Goal: Task Accomplishment & Management: Complete application form

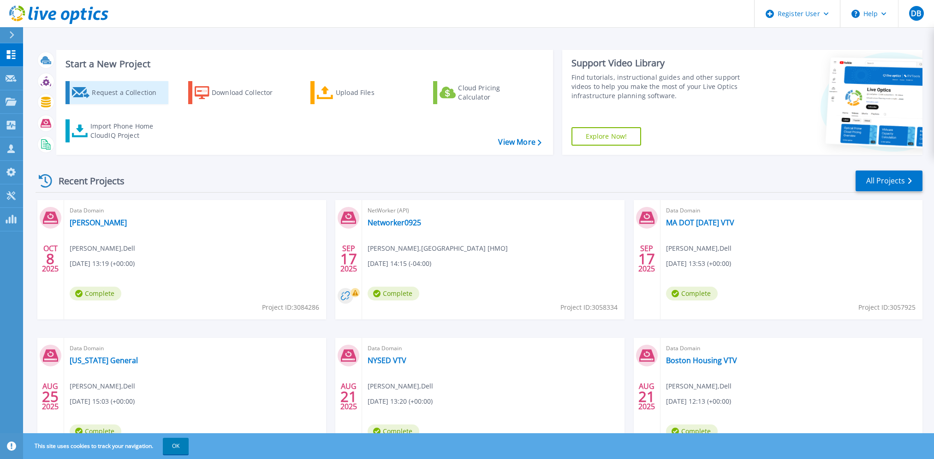
click at [91, 102] on link "Request a Collection" at bounding box center [116, 92] width 103 height 23
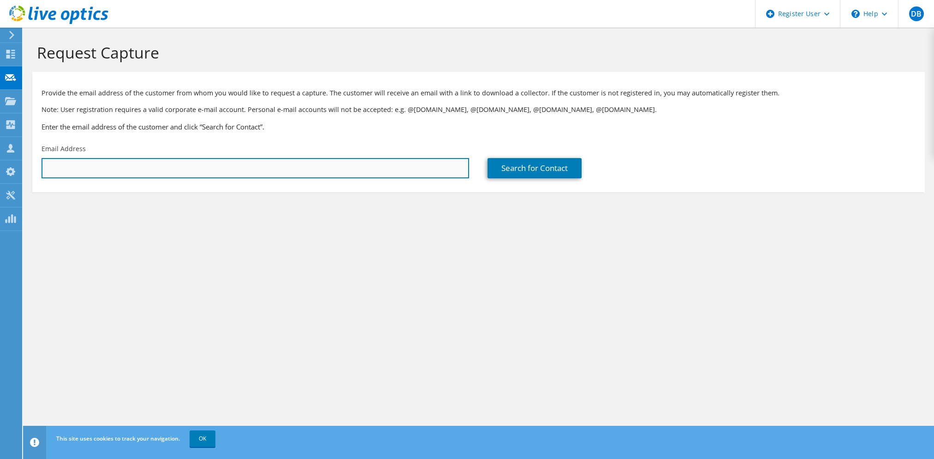
click at [183, 166] on input "text" at bounding box center [254, 168] width 427 height 20
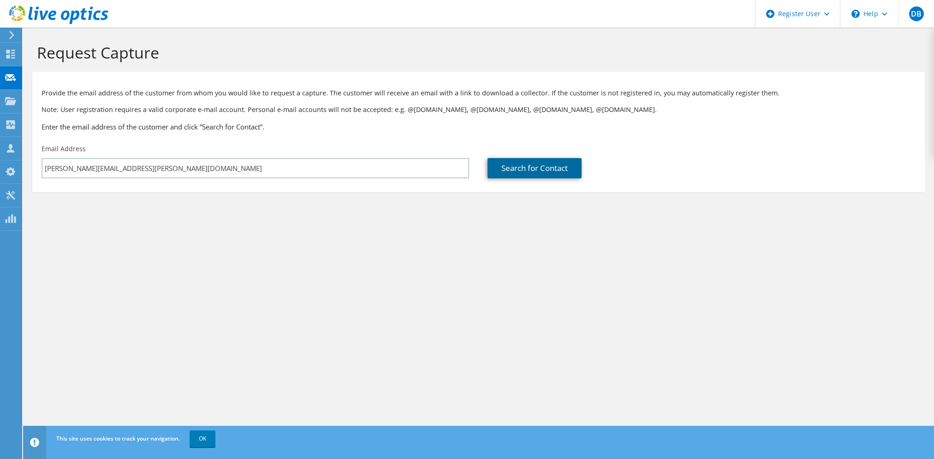
click at [534, 175] on link "Search for Contact" at bounding box center [534, 168] width 94 height 20
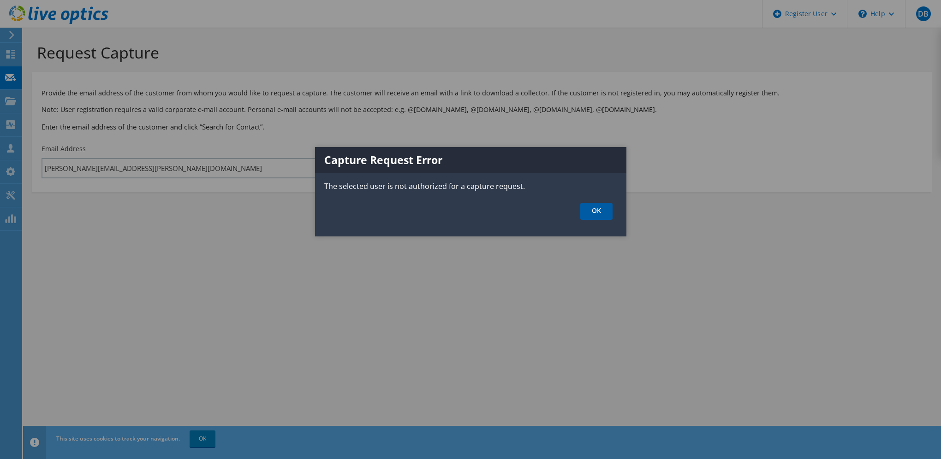
click at [595, 212] on link "OK" at bounding box center [596, 211] width 32 height 17
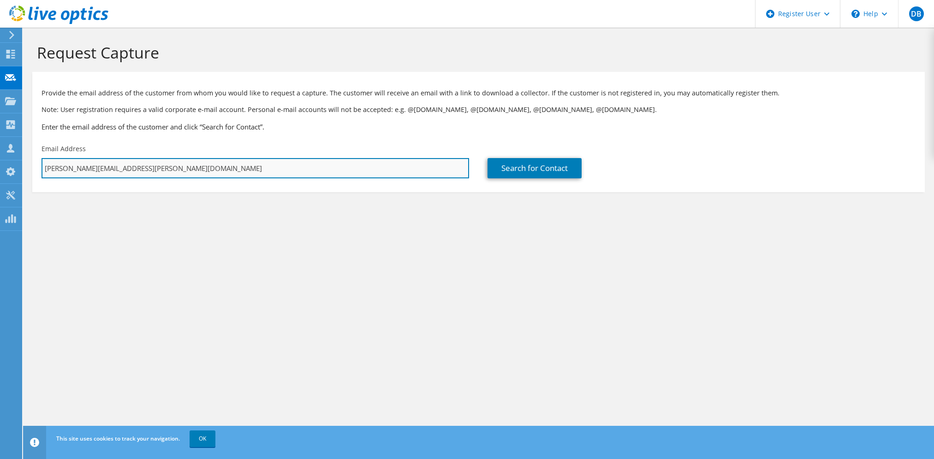
click at [66, 170] on input "daniel.boucher@dell.com" at bounding box center [254, 168] width 427 height 20
type input "r"
click at [139, 170] on input "text" at bounding box center [254, 168] width 427 height 20
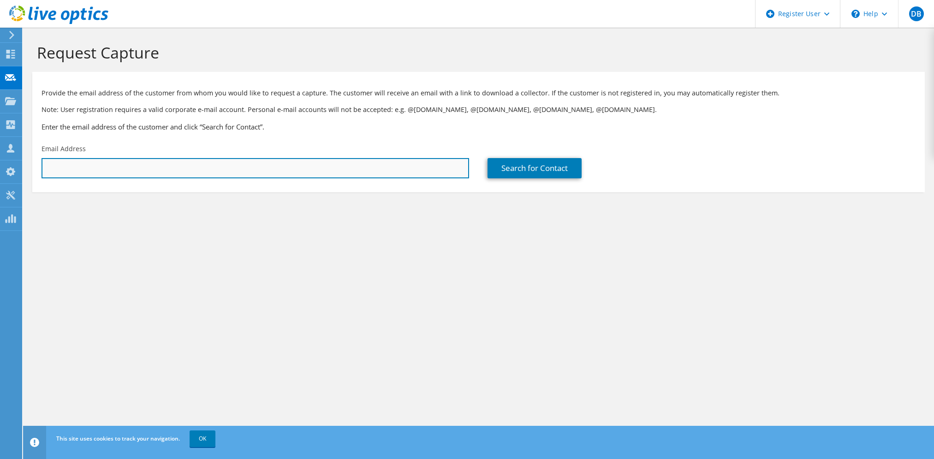
paste input "kyle.luce@martinspoint.org"
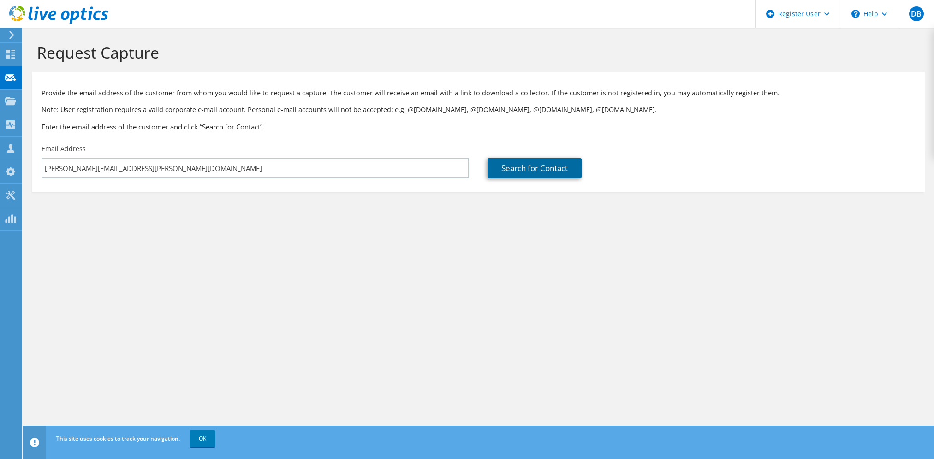
click at [551, 172] on link "Search for Contact" at bounding box center [534, 168] width 94 height 20
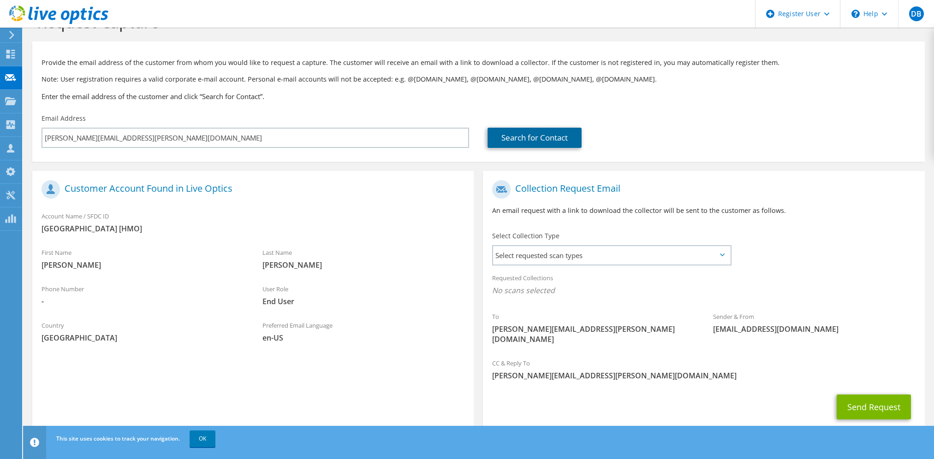
scroll to position [45, 0]
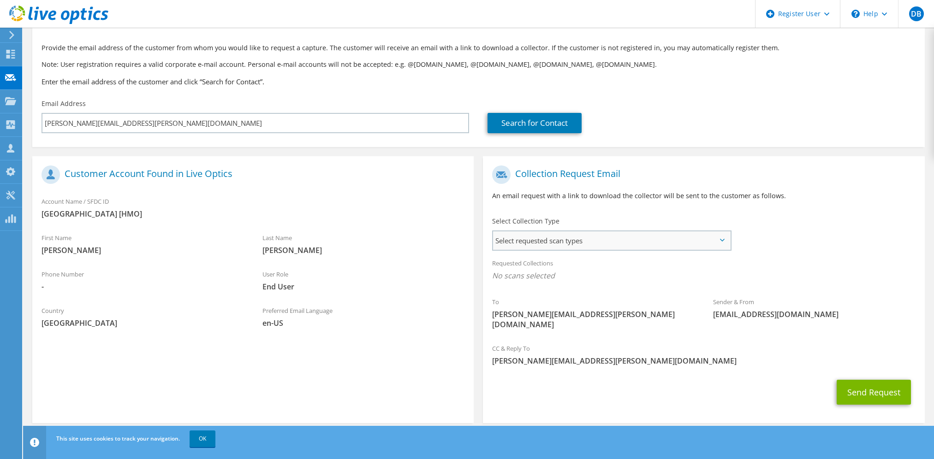
click at [726, 241] on span "Select requested scan types" at bounding box center [611, 240] width 237 height 18
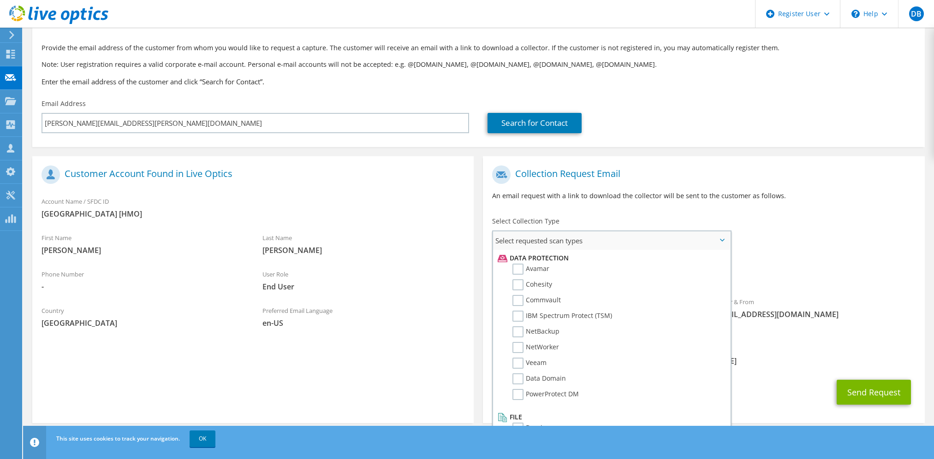
scroll to position [407, 0]
click at [519, 340] on label "NetWorker" at bounding box center [535, 338] width 47 height 11
click at [0, 0] on input "NetWorker" at bounding box center [0, 0] width 0 height 0
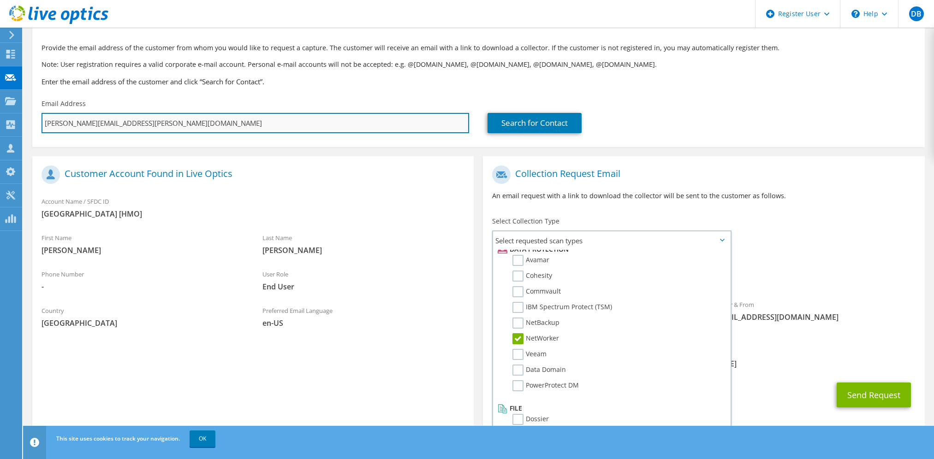
click at [113, 121] on input "kyle.luce@martinspoint.org" at bounding box center [254, 123] width 427 height 20
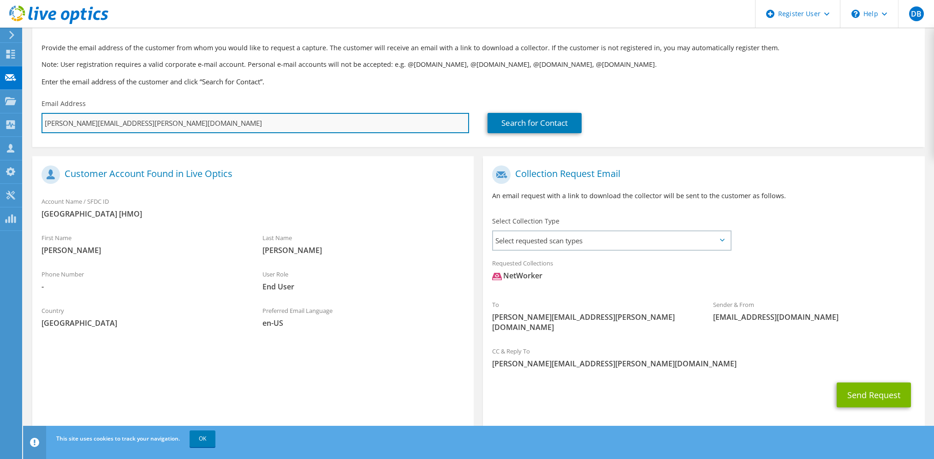
click at [113, 121] on input "kyle.luce@martinspoint.org" at bounding box center [254, 123] width 427 height 20
click at [275, 118] on input "kyle.luce@martinspoint.org" at bounding box center [254, 123] width 427 height 20
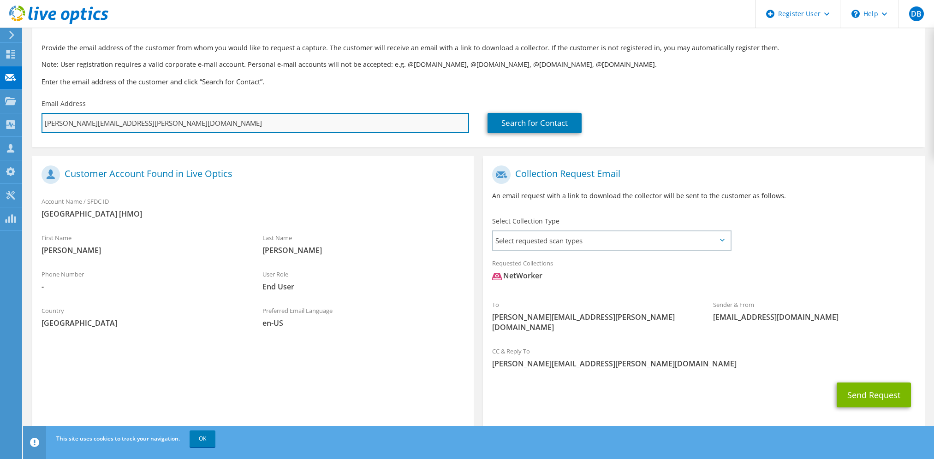
paste input "sphelps@bhs1"
type input "sphelps@bhs1.org"
type input "Select"
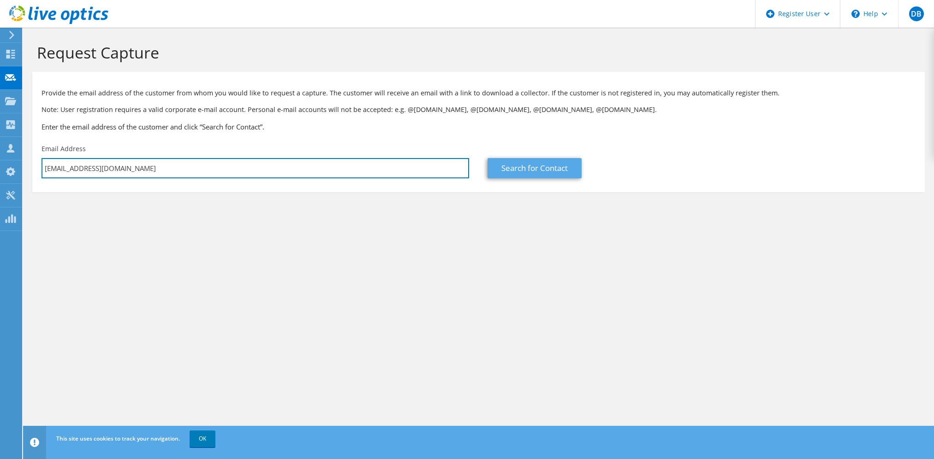
type input "sphelps@bhs1.org"
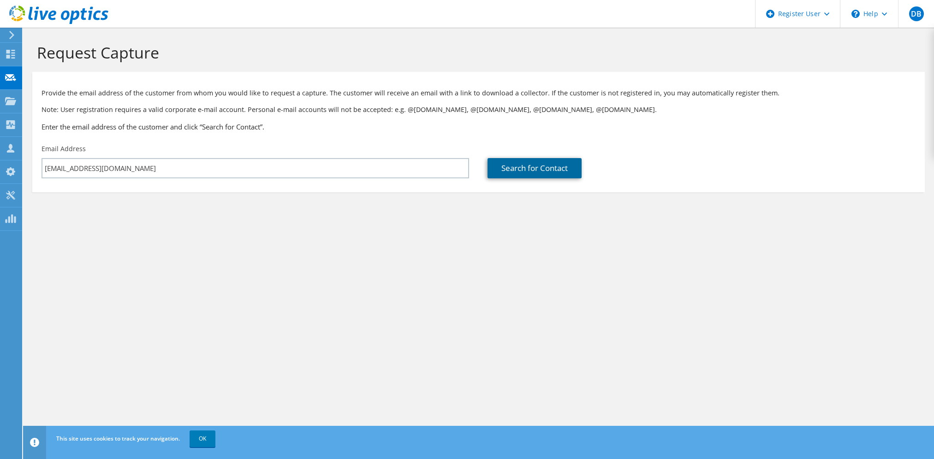
click at [555, 169] on link "Search for Contact" at bounding box center [534, 168] width 94 height 20
type input "BERKSHIRE HEALTH SYSTEMS INC [SYS]"
type input "Steve"
type input "Phelps"
type input "United States"
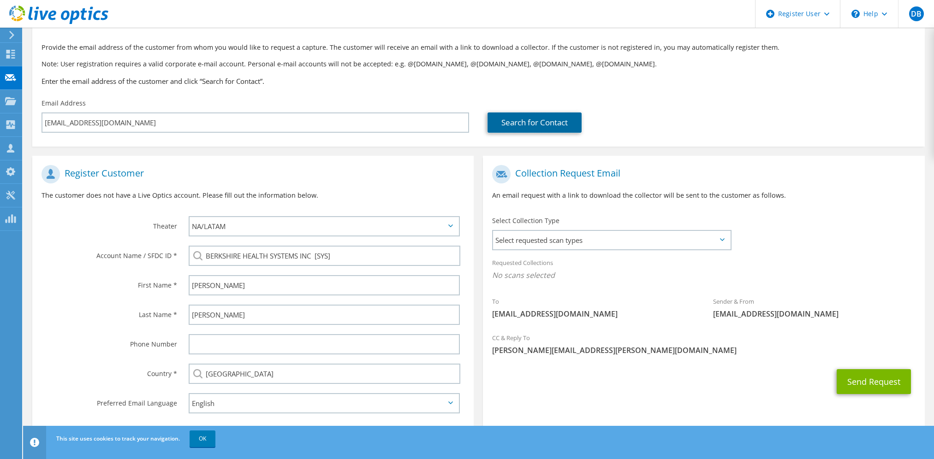
scroll to position [65, 0]
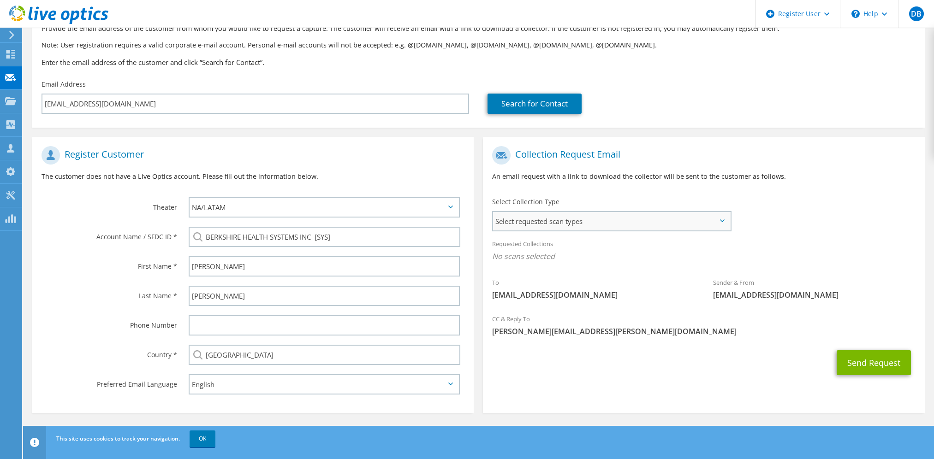
click at [627, 218] on span "Select requested scan types" at bounding box center [611, 221] width 237 height 18
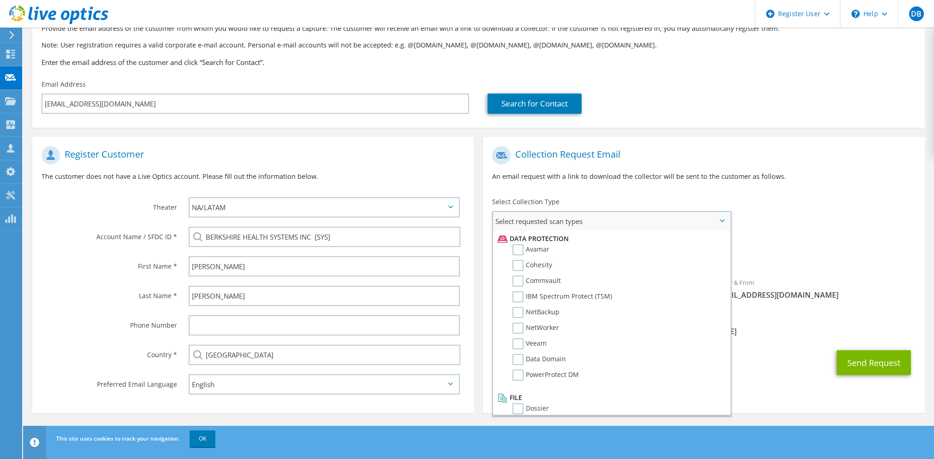
scroll to position [407, 0]
click at [532, 320] on label "NetWorker" at bounding box center [535, 319] width 47 height 11
click at [0, 0] on input "NetWorker" at bounding box center [0, 0] width 0 height 0
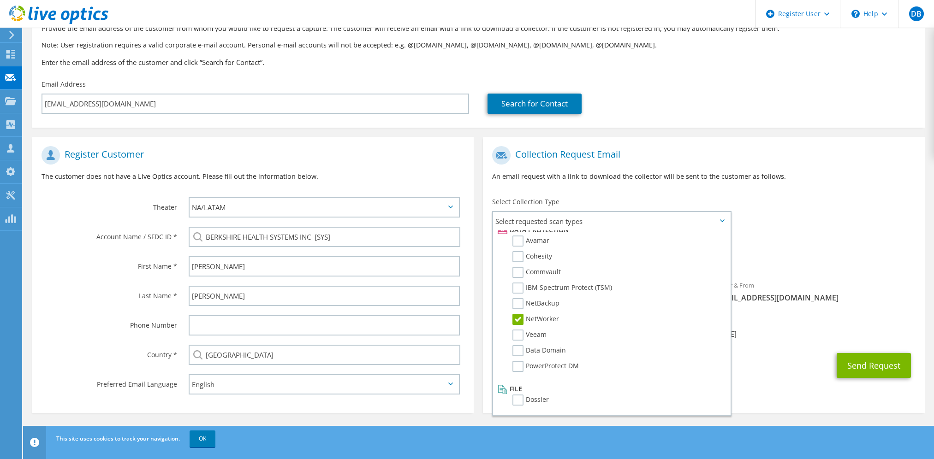
click at [859, 290] on div "Sender & From liveoptics@liveoptics.com" at bounding box center [814, 292] width 221 height 32
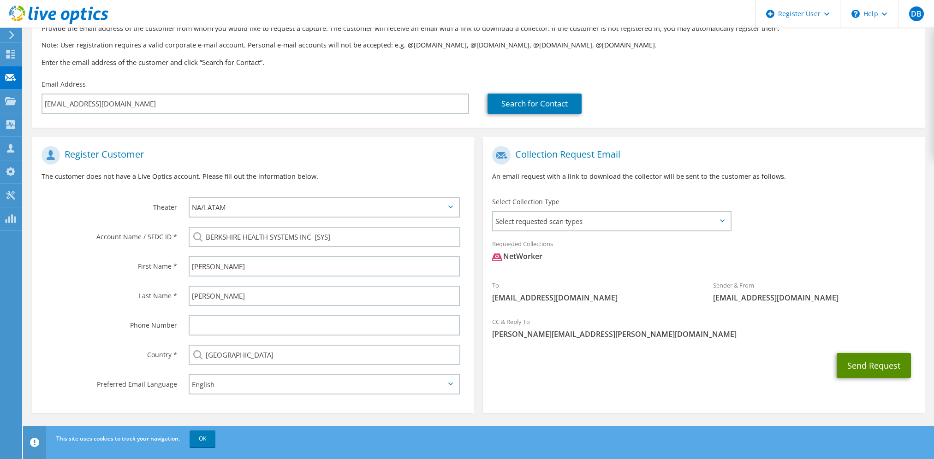
click at [876, 365] on button "Send Request" at bounding box center [873, 365] width 74 height 25
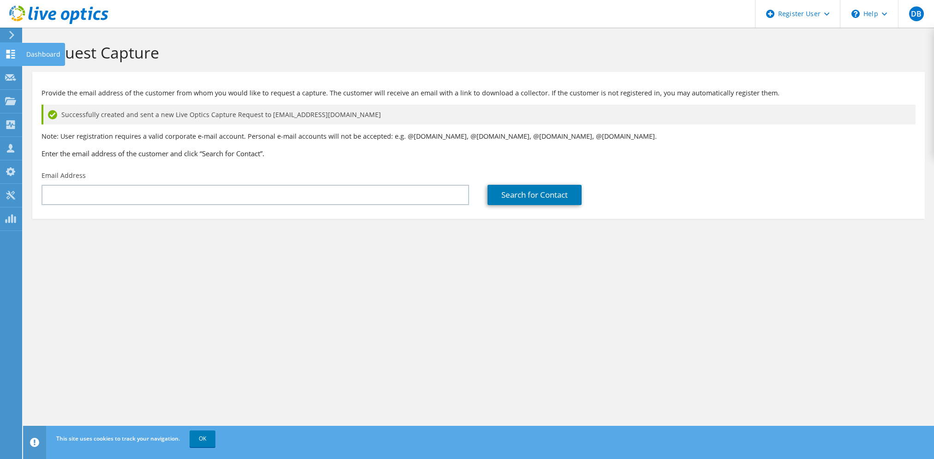
click at [9, 51] on use at bounding box center [10, 54] width 9 height 9
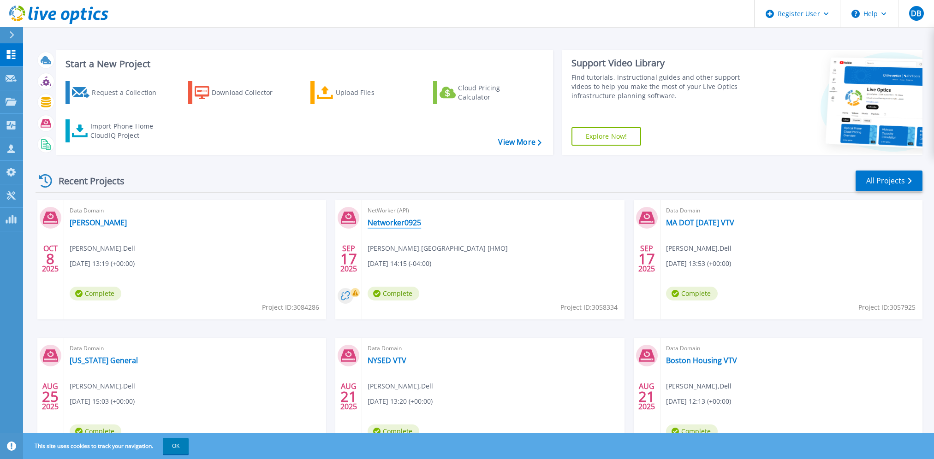
click at [396, 223] on link "Networker0925" at bounding box center [393, 222] width 53 height 9
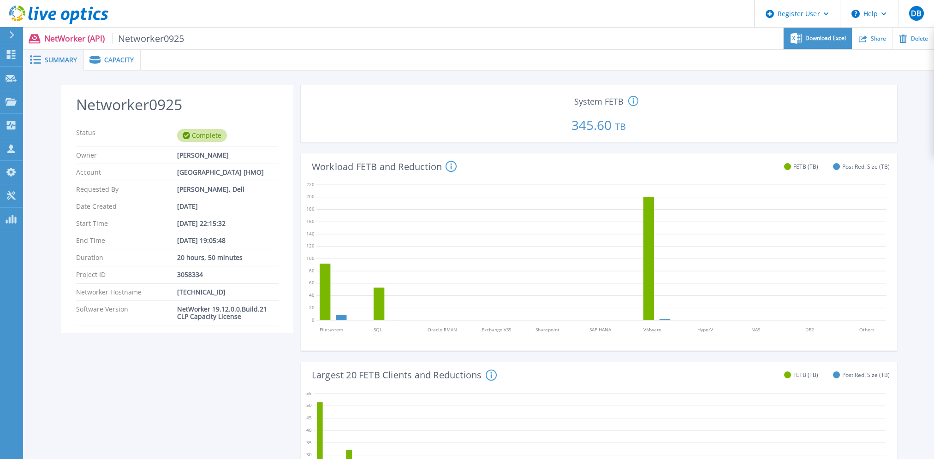
click at [829, 36] on span "Download Excel" at bounding box center [825, 39] width 41 height 6
